Goal: Task Accomplishment & Management: Complete application form

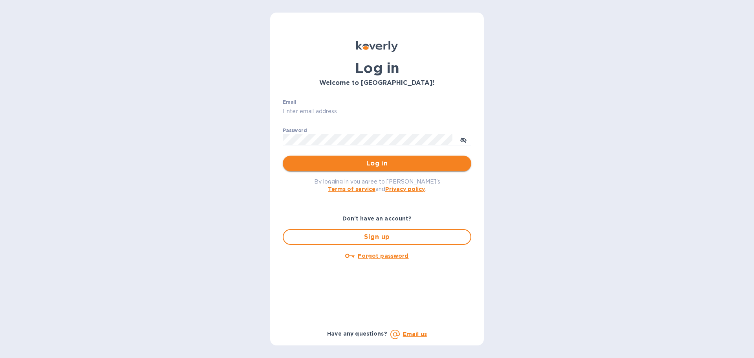
type input "[PERSON_NAME][EMAIL_ADDRESS][DOMAIN_NAME]"
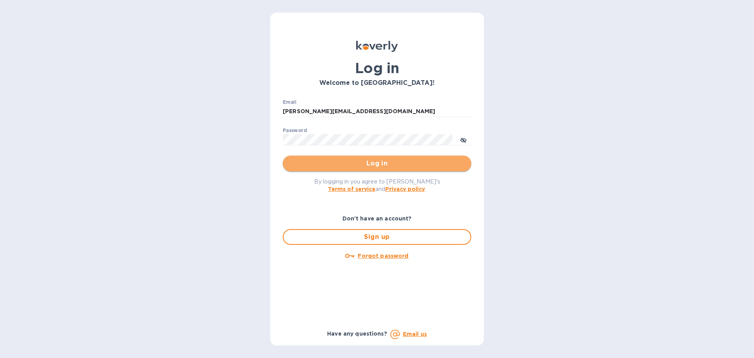
click at [331, 161] on span "Log in" at bounding box center [377, 163] width 176 height 9
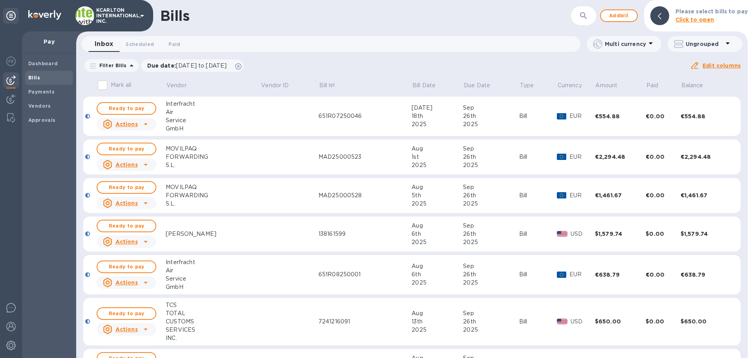
click at [583, 16] on icon "button" at bounding box center [583, 15] width 7 height 7
click at [43, 101] on div "Vendors" at bounding box center [49, 106] width 48 height 14
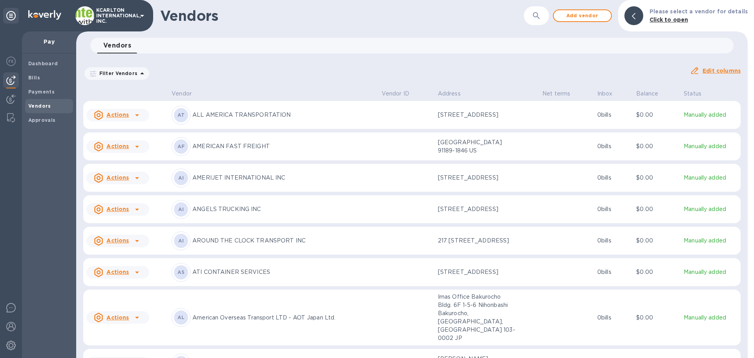
click at [531, 17] on button "button" at bounding box center [536, 15] width 19 height 19
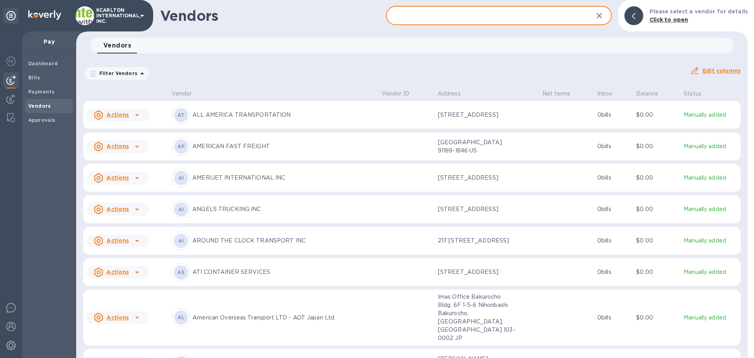
drag, startPoint x: 510, startPoint y: 16, endPoint x: 508, endPoint y: 20, distance: 4.7
click at [509, 18] on input "text" at bounding box center [486, 15] width 201 height 19
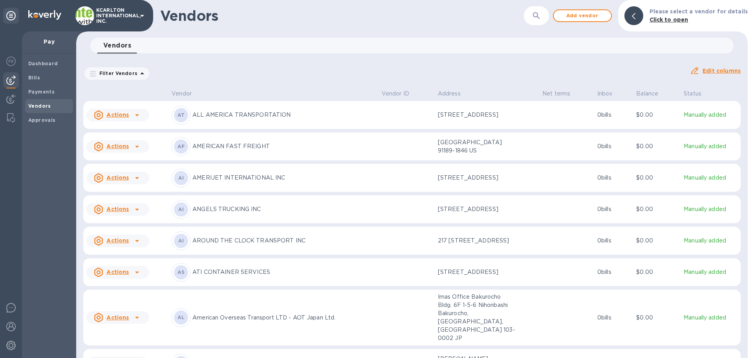
click at [522, 49] on div "Vendors 0" at bounding box center [415, 46] width 637 height 16
click at [596, 17] on span "Add vendor" at bounding box center [582, 15] width 45 height 9
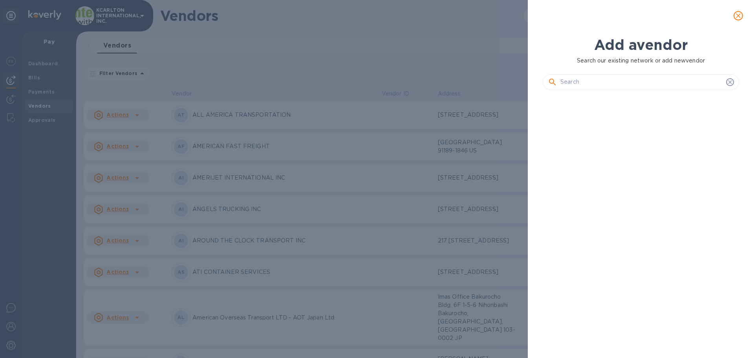
scroll to position [235, 200]
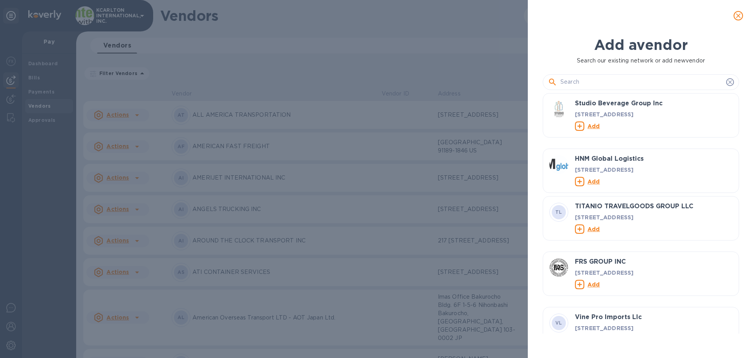
click at [590, 83] on input "text" at bounding box center [641, 82] width 163 height 12
click at [558, 83] on div at bounding box center [641, 82] width 186 height 12
click at [563, 82] on input "text" at bounding box center [641, 82] width 163 height 12
click at [567, 91] on div at bounding box center [641, 79] width 196 height 28
click at [570, 86] on input "text" at bounding box center [641, 82] width 163 height 12
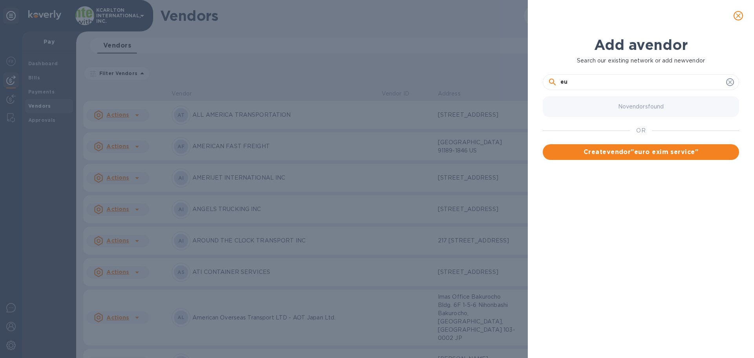
type input "e"
type input "EURO EXIM SERVICES"
click at [589, 155] on span "Create vendor " EURO EXIM SERVICES "" at bounding box center [641, 151] width 184 height 9
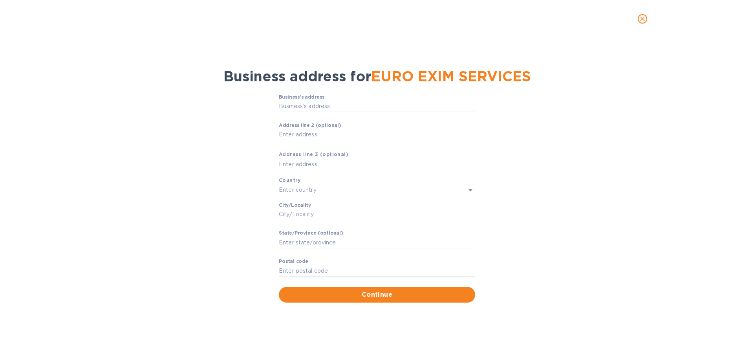
click at [306, 136] on input "Аddress line 2 (optional)" at bounding box center [377, 135] width 196 height 12
type input "AB TOWERS 2ND FLOOR VALIPALAYAM"
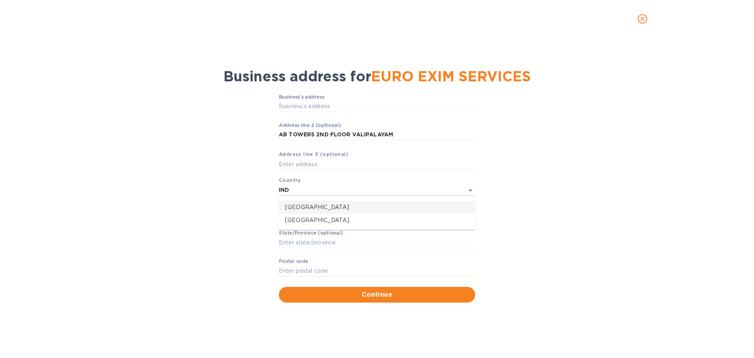
click at [325, 212] on li "India" at bounding box center [377, 207] width 196 height 13
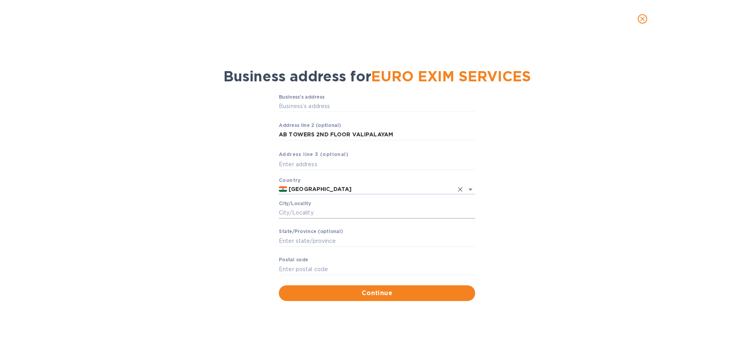
type input "India"
click at [305, 211] on input "Сity/Locаlity" at bounding box center [377, 213] width 196 height 12
type input "MUMBAI"
click at [299, 266] on input "Pоstal cоde" at bounding box center [377, 269] width 196 height 12
type input "400614"
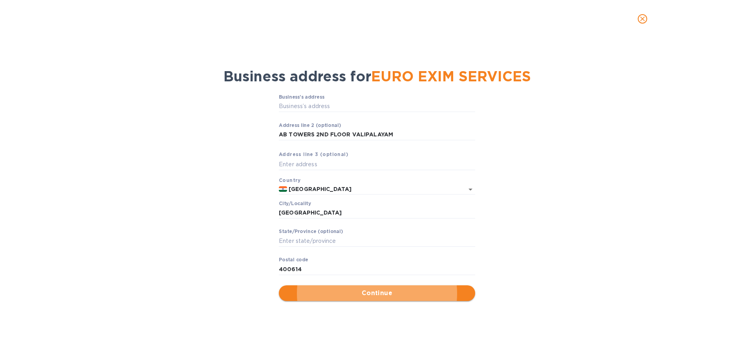
click at [347, 292] on span "Continue" at bounding box center [377, 292] width 184 height 9
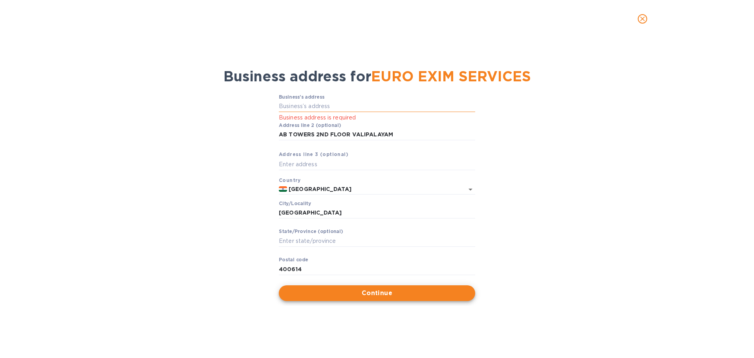
click at [311, 109] on input "Business’s аddress" at bounding box center [377, 107] width 196 height 12
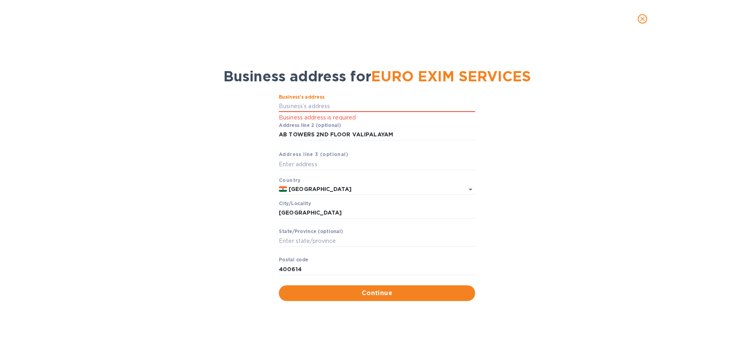
click at [273, 126] on div "Business’s аddress Business address is required Аddress line 2 (optional) AB TO…" at bounding box center [377, 198] width 734 height 216
click at [279, 126] on label "Аddress line 2 (optional)" at bounding box center [310, 125] width 62 height 5
click at [279, 129] on input "AB TOWERS 2ND FLOOR VALIPALAYAM" at bounding box center [377, 135] width 196 height 12
drag, startPoint x: 331, startPoint y: 136, endPoint x: 242, endPoint y: 133, distance: 89.6
click at [242, 133] on div "Business’s аddress Business address is required Аddress line 2 (optional) AB TO…" at bounding box center [377, 198] width 734 height 216
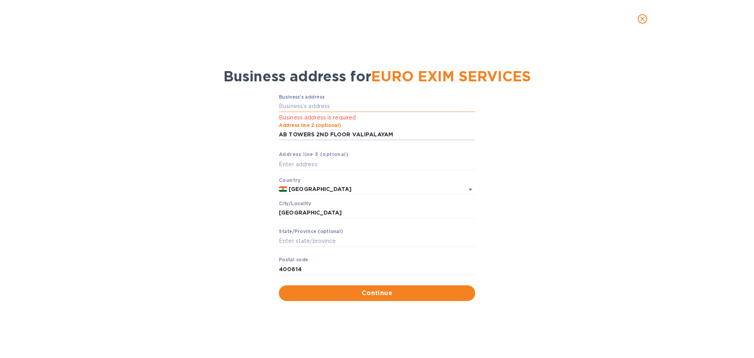
click at [316, 106] on input "Business’s аddress" at bounding box center [377, 107] width 196 height 12
paste input "AB TOWERS 2ND FLOOR VALIPALAYAM"
type input "6708 48 Avenue"
type input "Canada"
type input "Camrose"
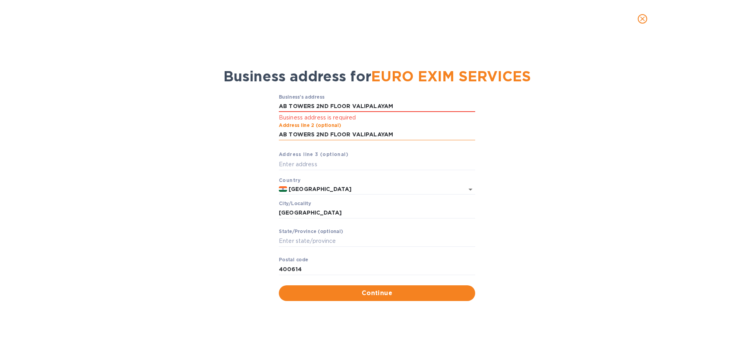
type input "AB"
type input "T4V 4S3"
drag, startPoint x: 398, startPoint y: 134, endPoint x: 257, endPoint y: 137, distance: 141.0
click at [257, 137] on div "Business’s аddress 6708 48 Avenue Business address is required Аddress line 2 (…" at bounding box center [377, 198] width 734 height 216
click at [307, 183] on div "Business’s аddress 6708 48 Avenue Business address is required Аddress line 2 (…" at bounding box center [377, 189] width 196 height 191
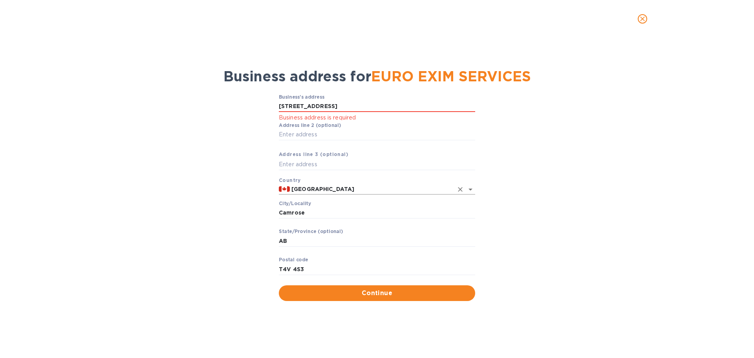
click at [305, 186] on input "Canada" at bounding box center [371, 189] width 163 height 10
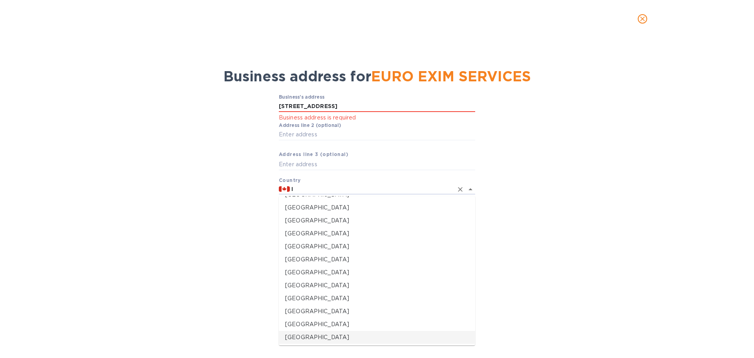
scroll to position [0, 0]
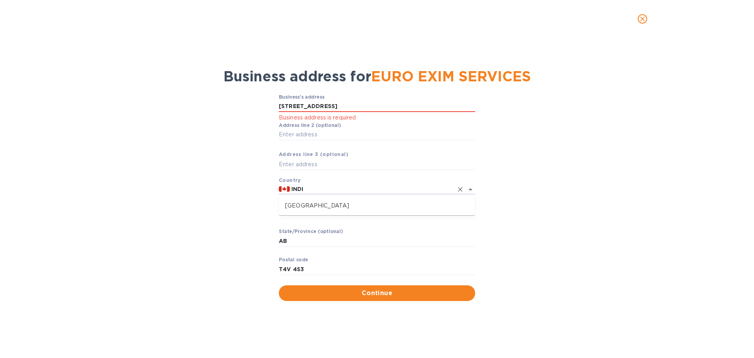
click at [279, 285] on button "Continue" at bounding box center [377, 293] width 196 height 16
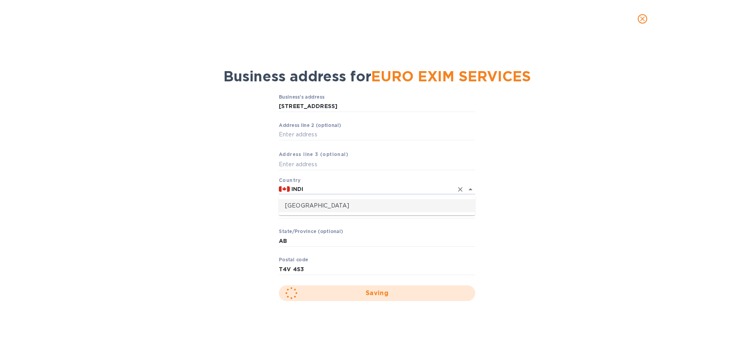
click at [303, 212] on li "India" at bounding box center [377, 205] width 196 height 13
type input "India"
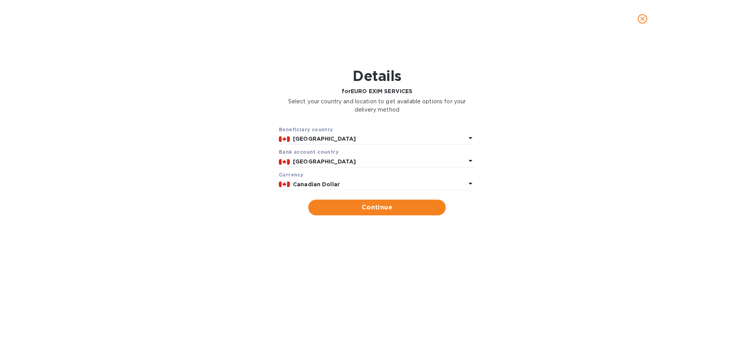
click at [642, 19] on icon "close" at bounding box center [642, 18] width 5 height 5
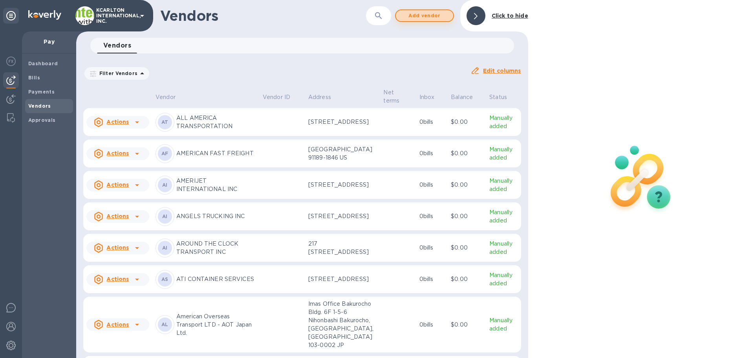
click at [438, 17] on span "Add vendor" at bounding box center [424, 15] width 45 height 9
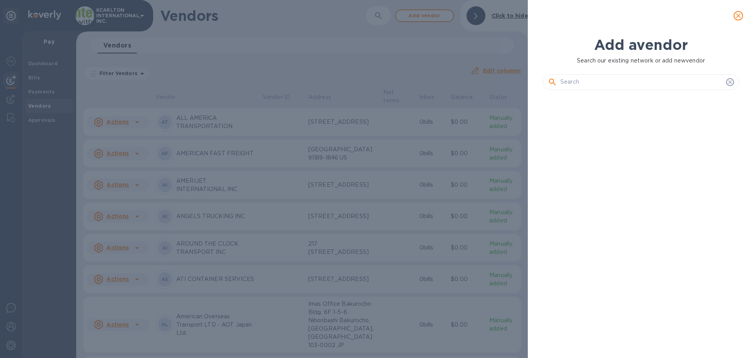
scroll to position [235, 200]
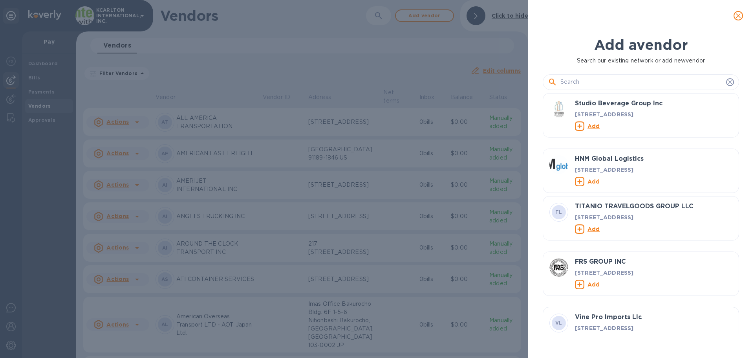
click at [590, 80] on input "text" at bounding box center [641, 82] width 163 height 12
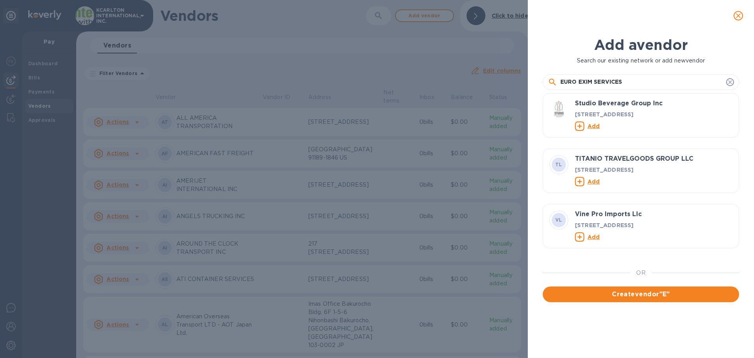
type input "EURO EXIM SERVICES"
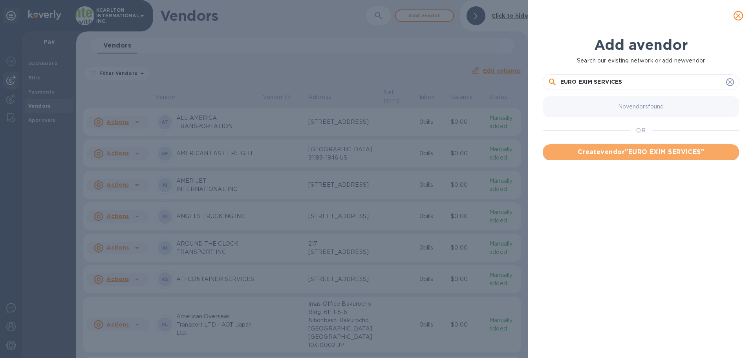
click at [612, 159] on button "Create vendor " EURO EXIM SERVICES "" at bounding box center [641, 152] width 196 height 16
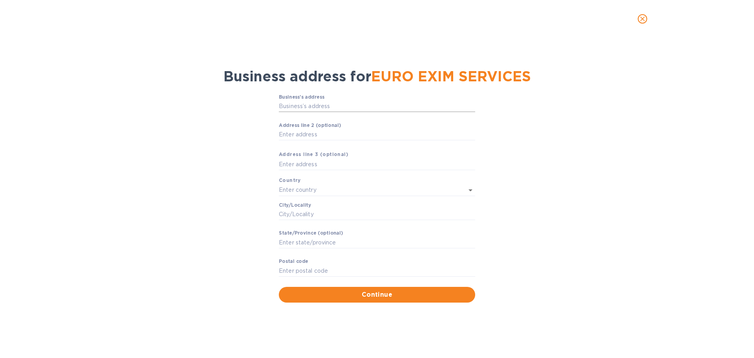
click at [313, 106] on input "Business’s аddress" at bounding box center [377, 107] width 196 height 12
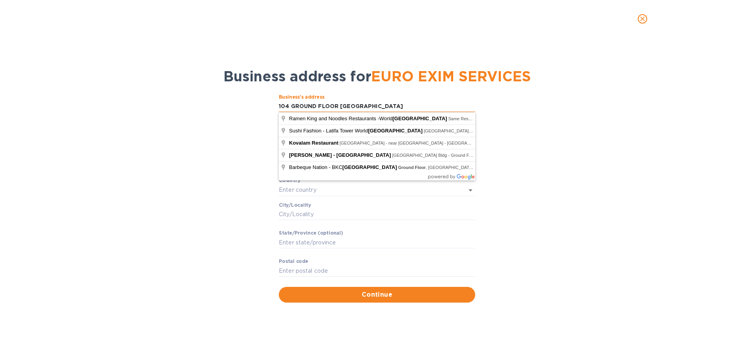
type input "104 GROUND FLOOR AGARWAL TRADE CENTER"
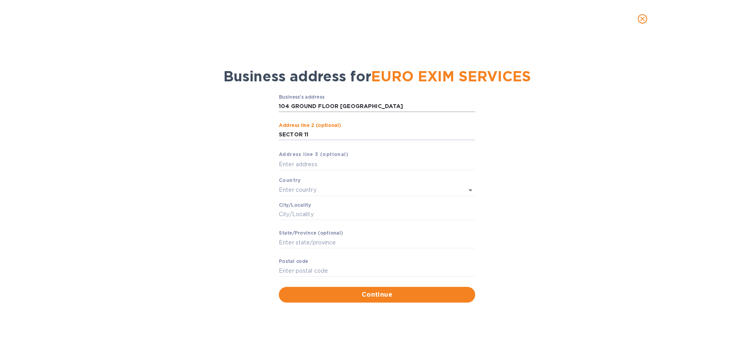
type input "SECTOR 11"
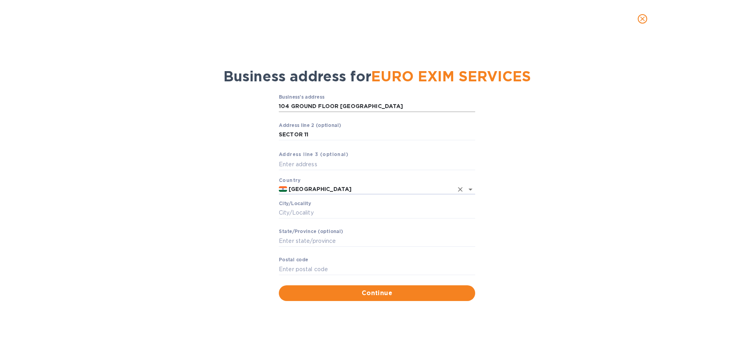
type input "India"
type input "TIRUPUR"
type input "641601"
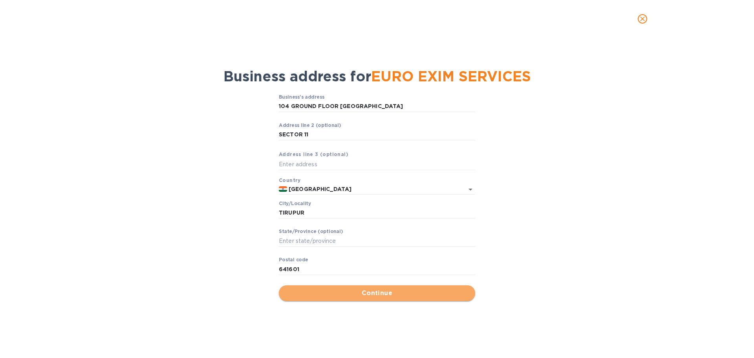
click at [405, 291] on span "Continue" at bounding box center [377, 292] width 184 height 9
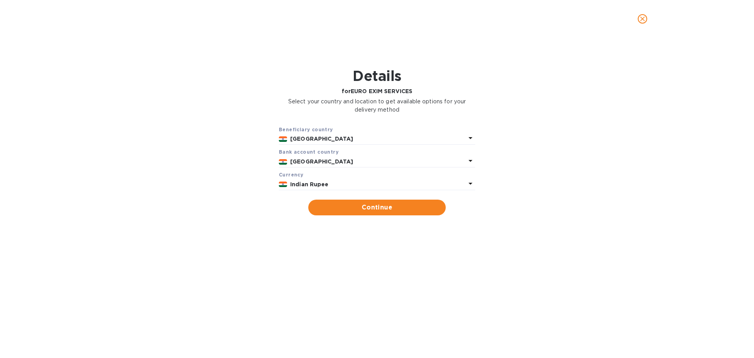
click at [304, 182] on b "Indian Rupee" at bounding box center [309, 184] width 38 height 6
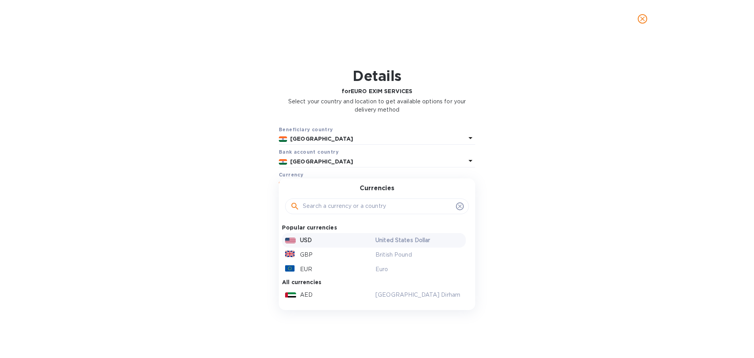
click at [310, 238] on p "USD" at bounding box center [306, 240] width 12 height 8
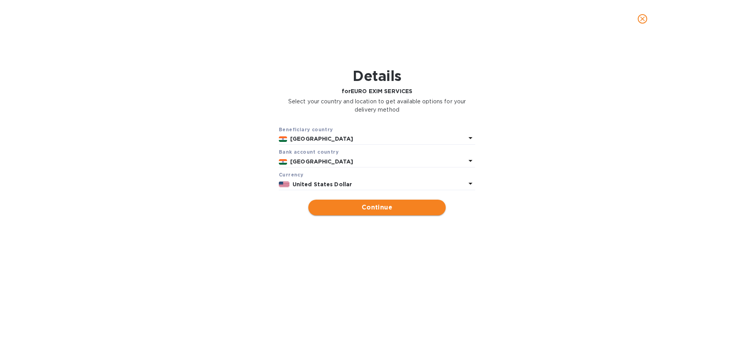
click at [378, 207] on span "Continue" at bounding box center [377, 207] width 125 height 9
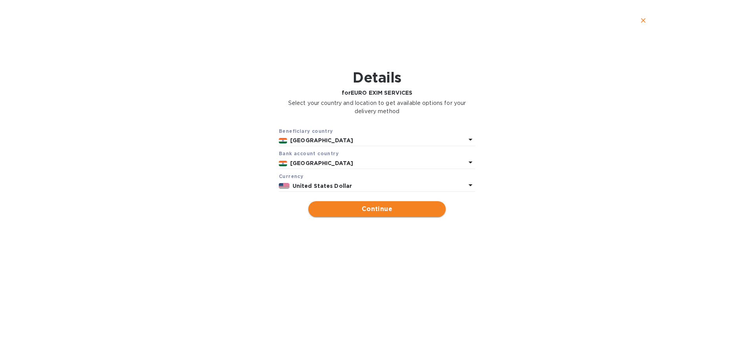
type input "EURO EXIM SERVICES"
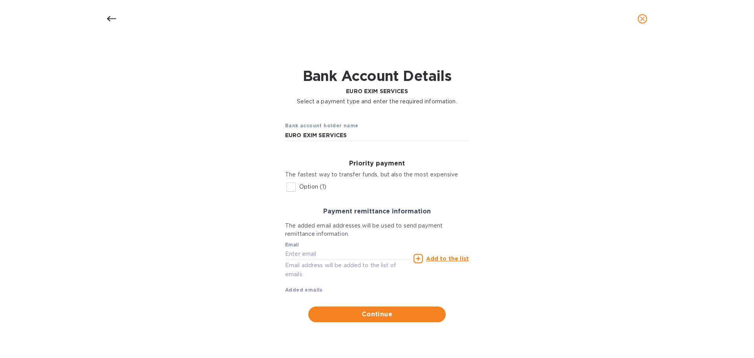
click at [291, 189] on input "Option (1)" at bounding box center [291, 187] width 16 height 16
checkbox input "true"
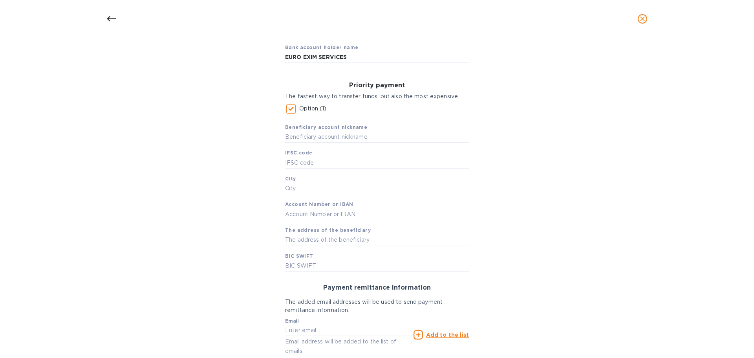
scroll to position [79, 0]
click at [323, 138] on input "text" at bounding box center [377, 137] width 184 height 12
type input "EURO EXIM SERVICES PVT LTD"
type input "DEUT0402PBC"
type input "TAMILNADU"
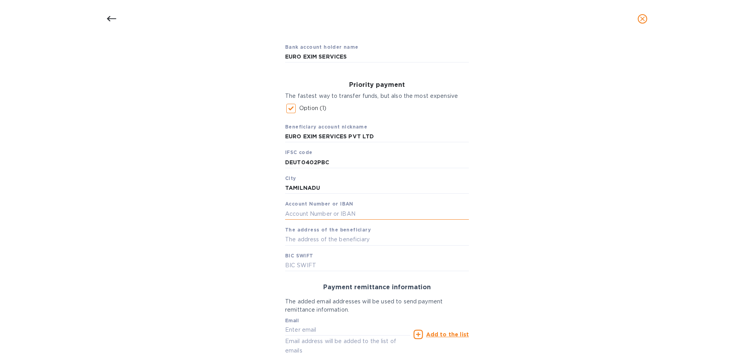
click at [316, 211] on input "text" at bounding box center [377, 214] width 184 height 12
click at [298, 267] on input "text" at bounding box center [377, 265] width 184 height 12
type input "DEUTINBBPBC"
click at [322, 212] on input "text" at bounding box center [377, 214] width 184 height 12
type input "000005625750019"
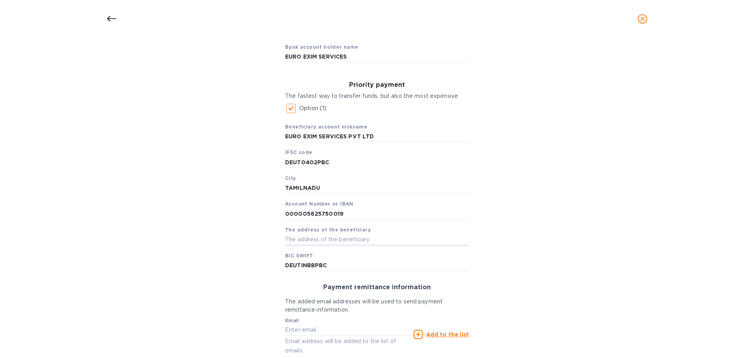
scroll to position [118, 0]
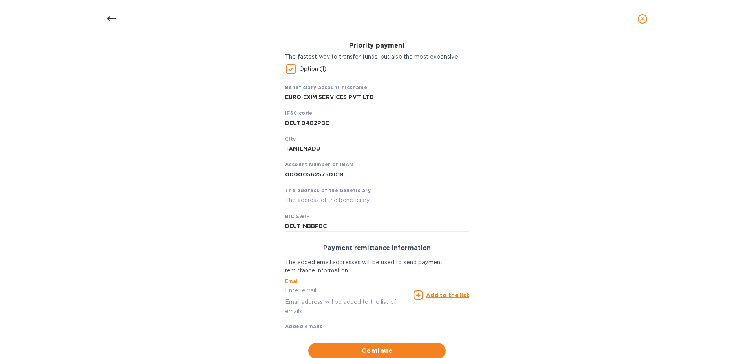
drag, startPoint x: 295, startPoint y: 291, endPoint x: 286, endPoint y: 291, distance: 9.8
click at [295, 291] on input "text" at bounding box center [347, 291] width 125 height 12
click at [349, 288] on input "text" at bounding box center [347, 291] width 125 height 12
paste input "sangeetha@euroeximindia.com"
type input "sangeetha@euroeximindia.com"
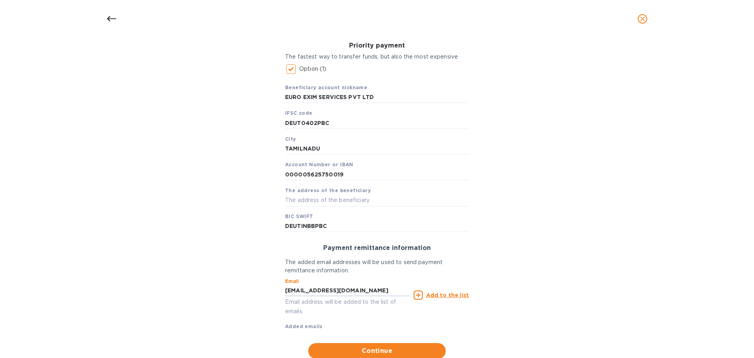
click at [423, 297] on icon at bounding box center [418, 294] width 9 height 9
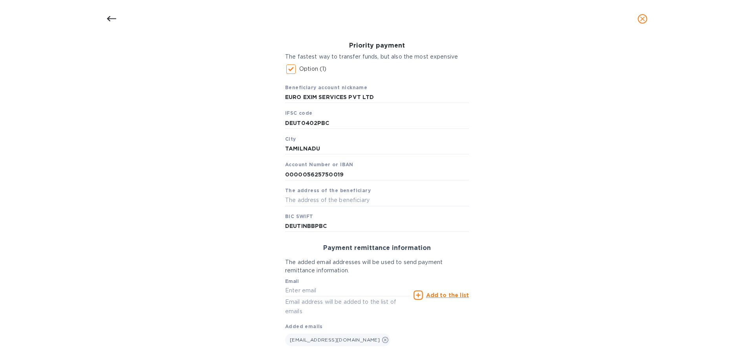
click at [433, 297] on u "Add to the list" at bounding box center [447, 295] width 43 height 6
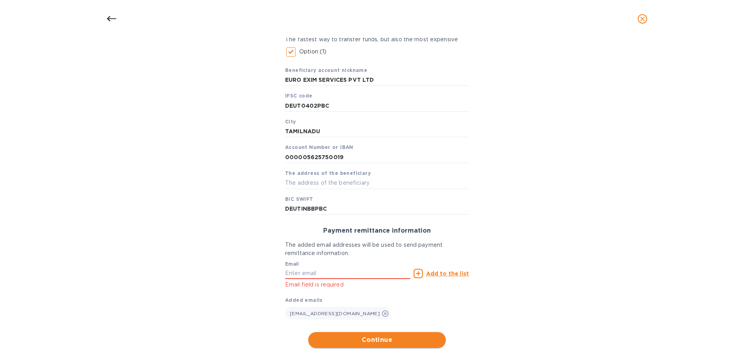
scroll to position [149, 0]
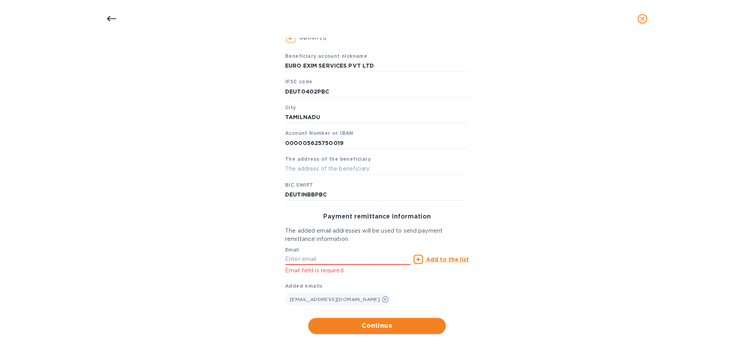
click at [363, 322] on span "Continue" at bounding box center [377, 325] width 125 height 9
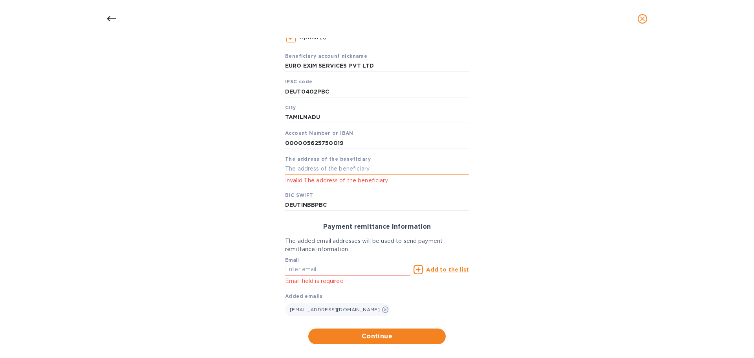
click at [329, 168] on input "text" at bounding box center [377, 169] width 184 height 12
click at [309, 171] on input "text" at bounding box center [377, 169] width 184 height 12
click at [325, 162] on div "Beneficiary account nickname EURO EXIM SERVICES PVT LTD IFSC code DEUT0402PBC C…" at bounding box center [377, 128] width 184 height 165
click at [322, 166] on input "text" at bounding box center [377, 169] width 184 height 12
type input "13 AB TOWERS VALIPALAYAM TIRUPUR 641601 INDIA"
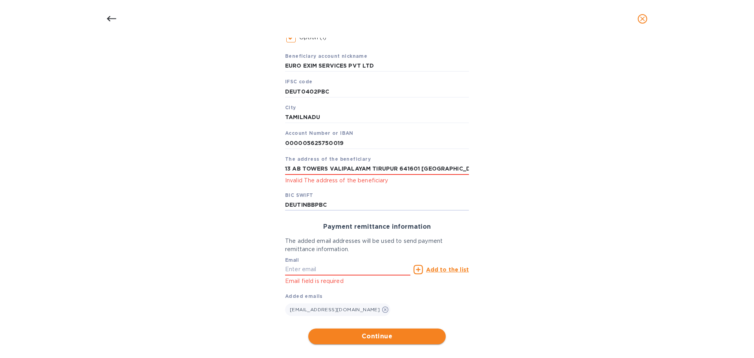
click at [350, 333] on span "Continue" at bounding box center [377, 335] width 125 height 9
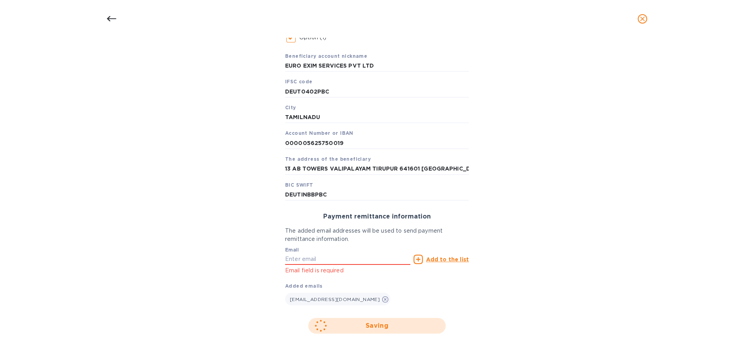
scroll to position [56, 0]
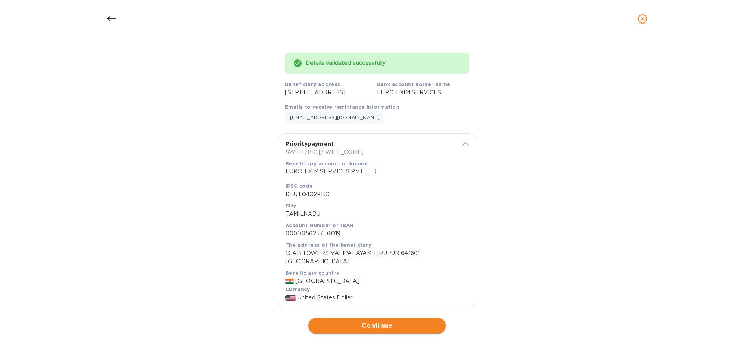
click at [392, 321] on span "Continue" at bounding box center [377, 325] width 125 height 9
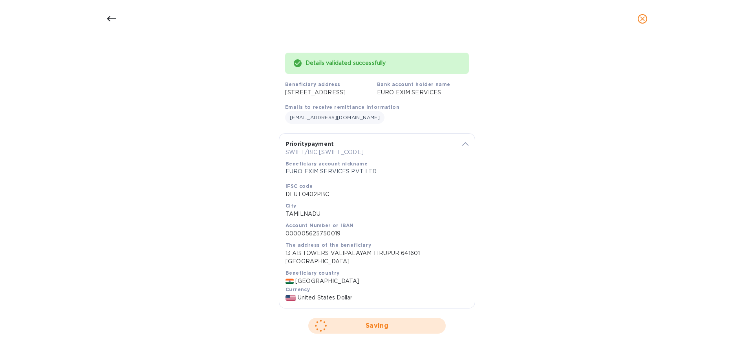
scroll to position [0, 0]
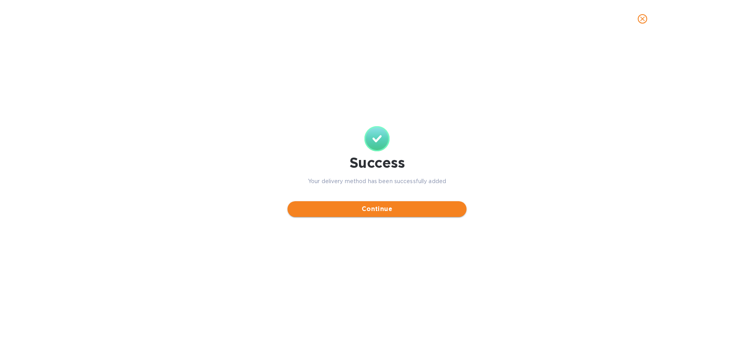
click at [363, 208] on span "Continue" at bounding box center [377, 208] width 167 height 9
